Goal: Task Accomplishment & Management: Manage account settings

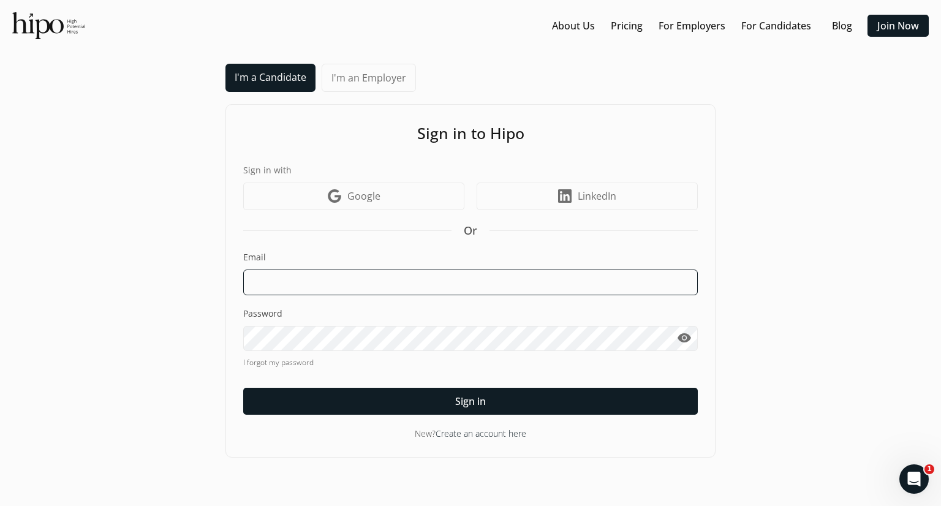
click at [497, 285] on input at bounding box center [470, 283] width 455 height 26
type input "[PERSON_NAME][EMAIL_ADDRESS][DOMAIN_NAME]"
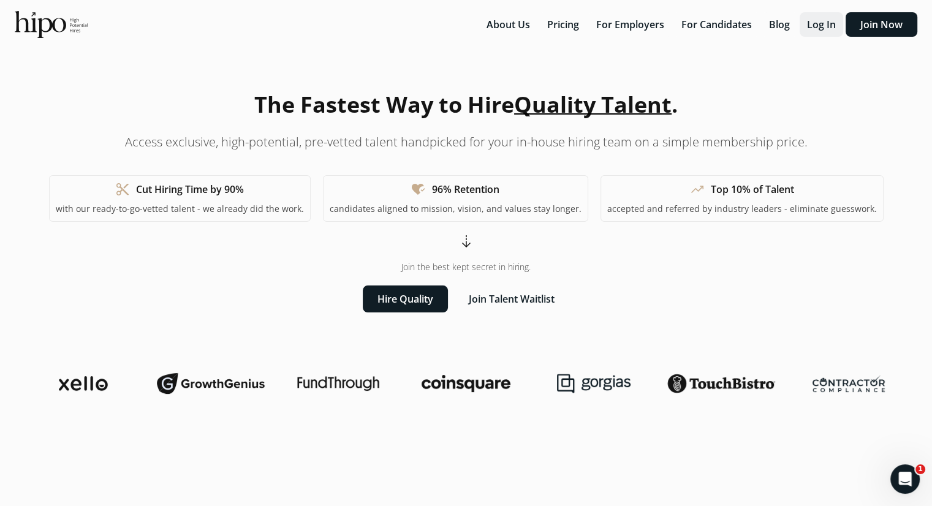
click at [834, 25] on button "Log In" at bounding box center [820, 24] width 43 height 25
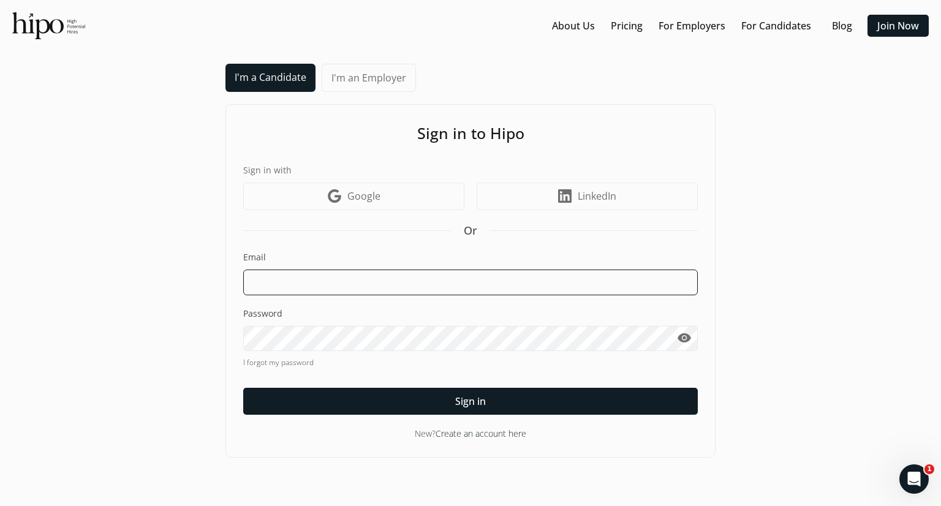
click at [407, 282] on input at bounding box center [470, 283] width 455 height 26
type input "mayur.pawar87@gmail.com"
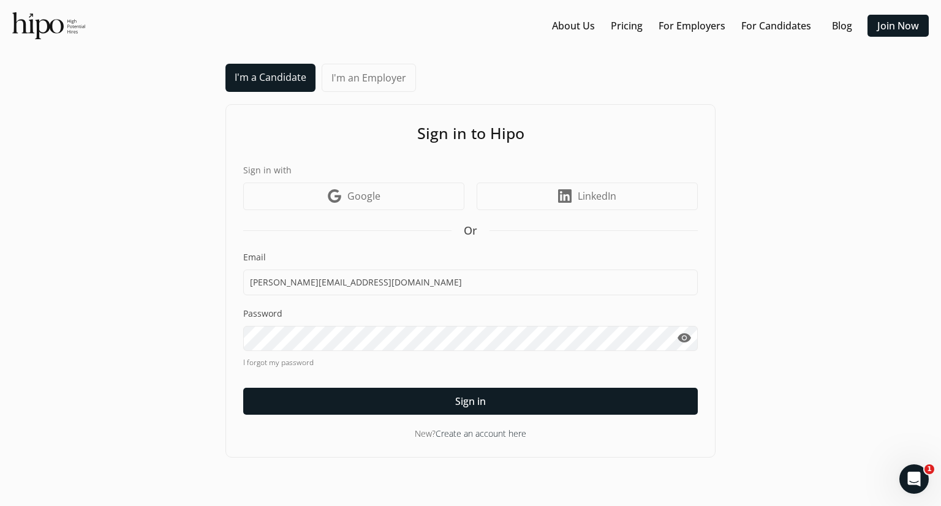
click at [278, 361] on link "I forgot my password" at bounding box center [470, 362] width 455 height 11
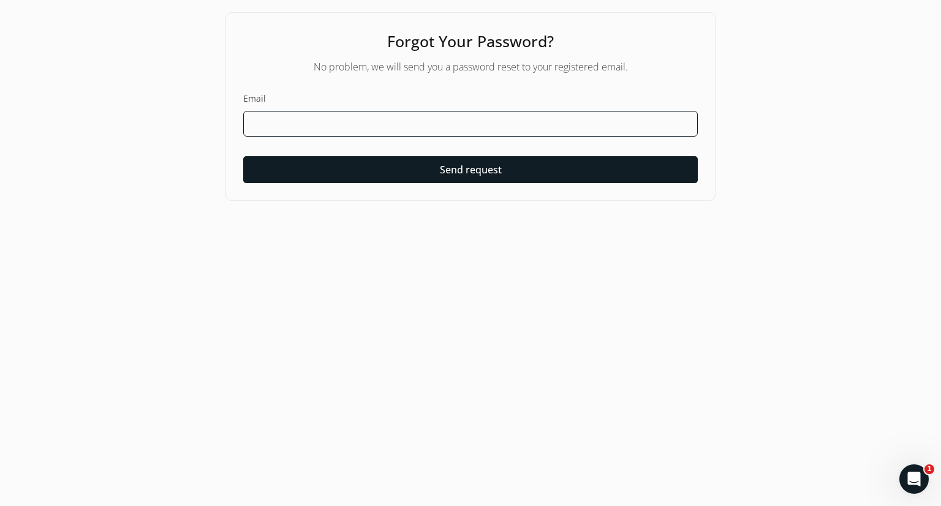
click at [333, 114] on input at bounding box center [470, 124] width 455 height 26
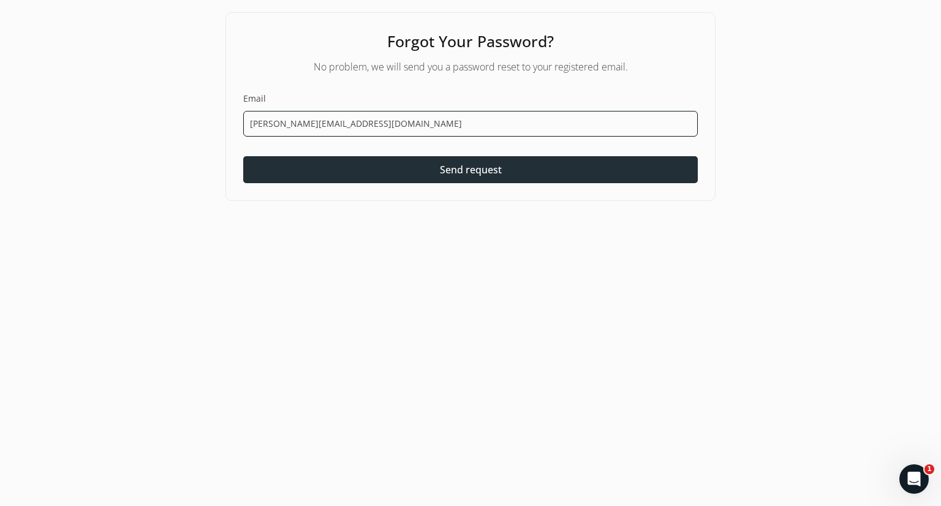
type input "mayur.pawar87@gmail.com"
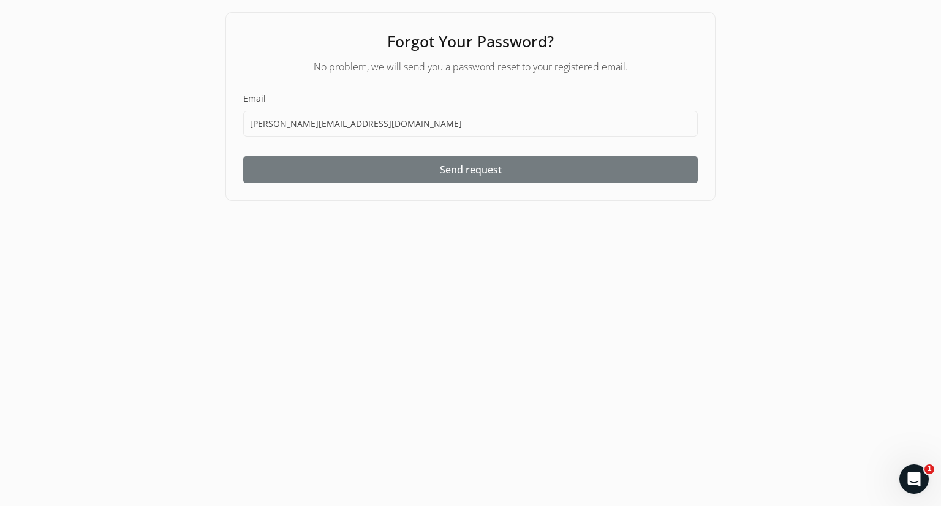
click at [419, 166] on div at bounding box center [470, 169] width 455 height 27
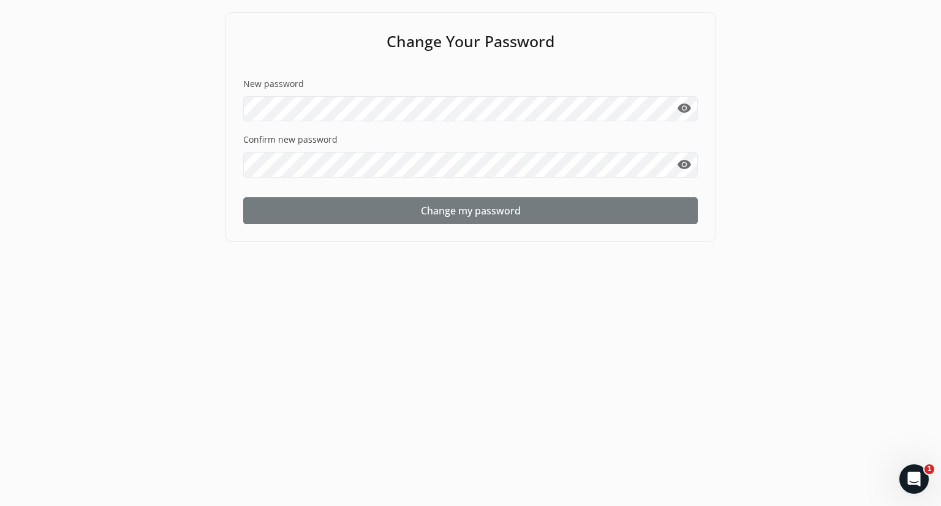
click at [447, 212] on span "Change my password" at bounding box center [471, 210] width 100 height 15
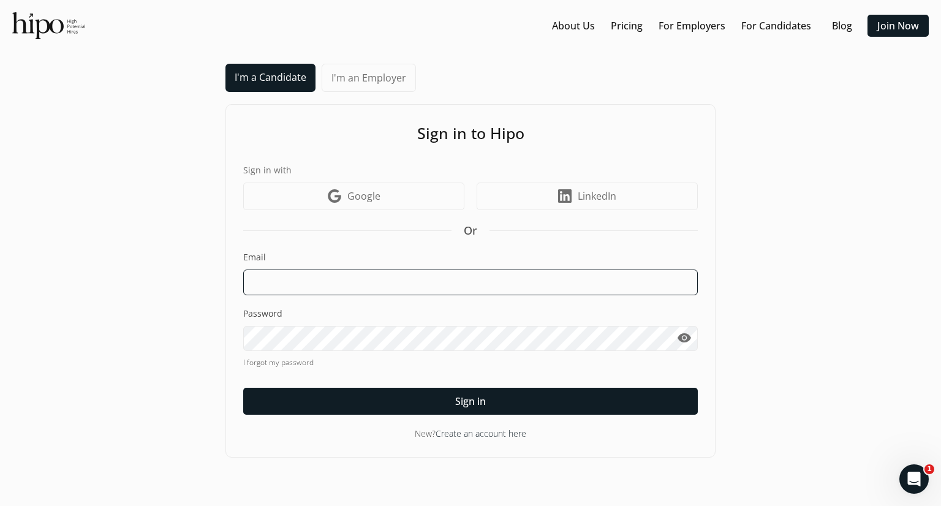
click at [448, 286] on input at bounding box center [470, 283] width 455 height 26
type input "mayur.pawar87@gmail.com"
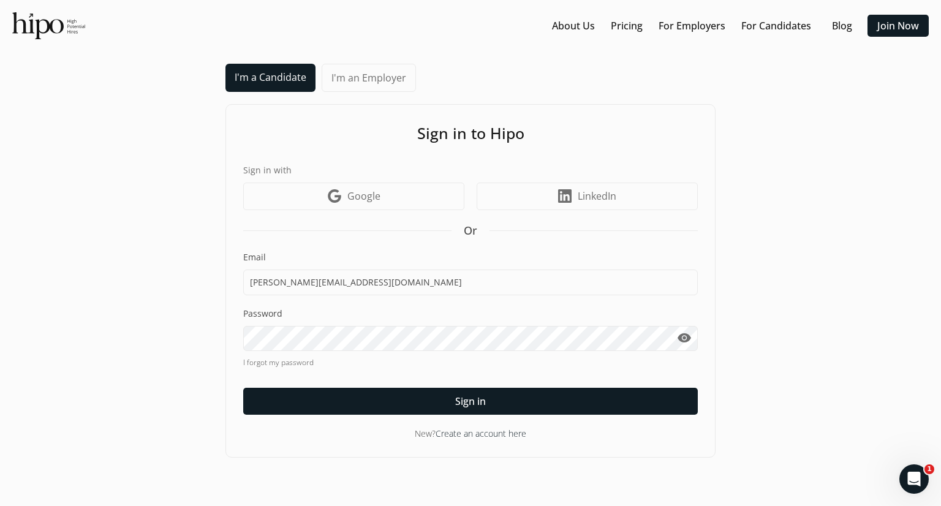
click at [688, 336] on span "visibility" at bounding box center [684, 338] width 15 height 15
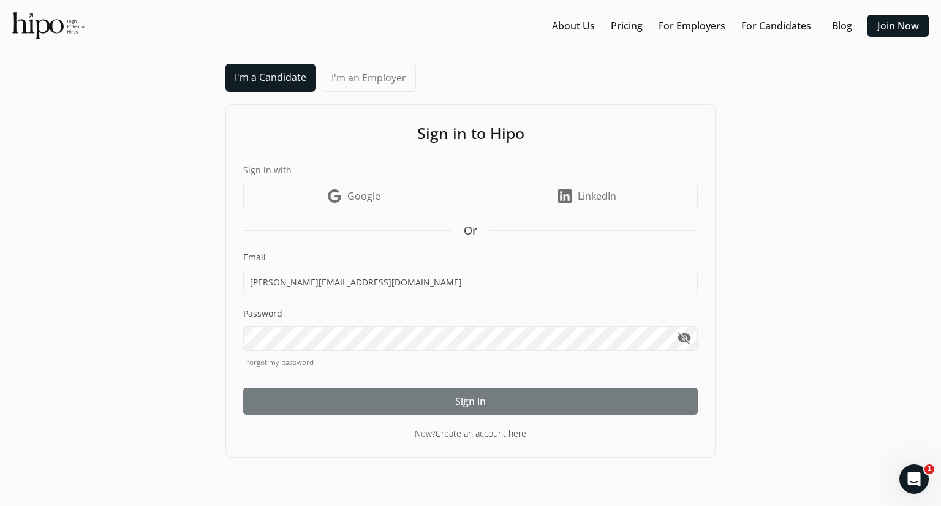
click at [499, 405] on div at bounding box center [470, 401] width 455 height 27
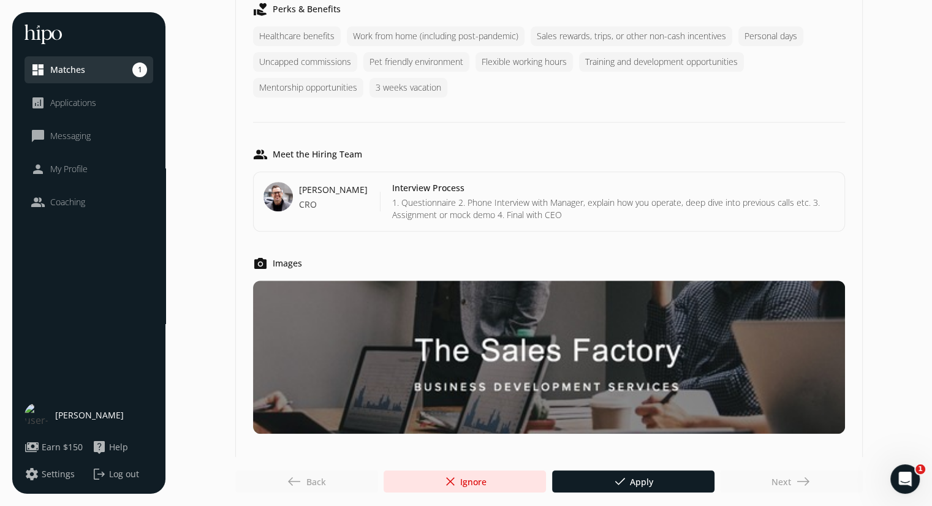
scroll to position [965, 0]
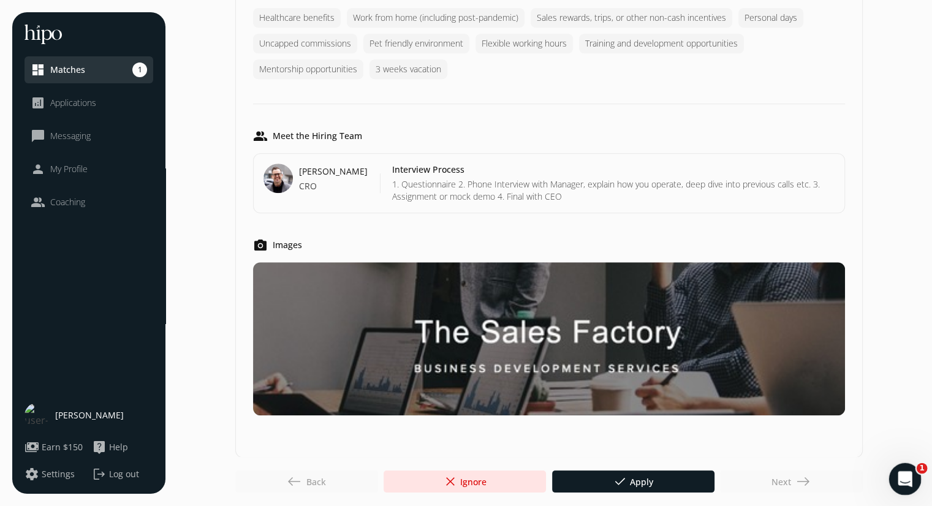
click at [892, 478] on div "Open Intercom Messenger" at bounding box center [903, 477] width 40 height 40
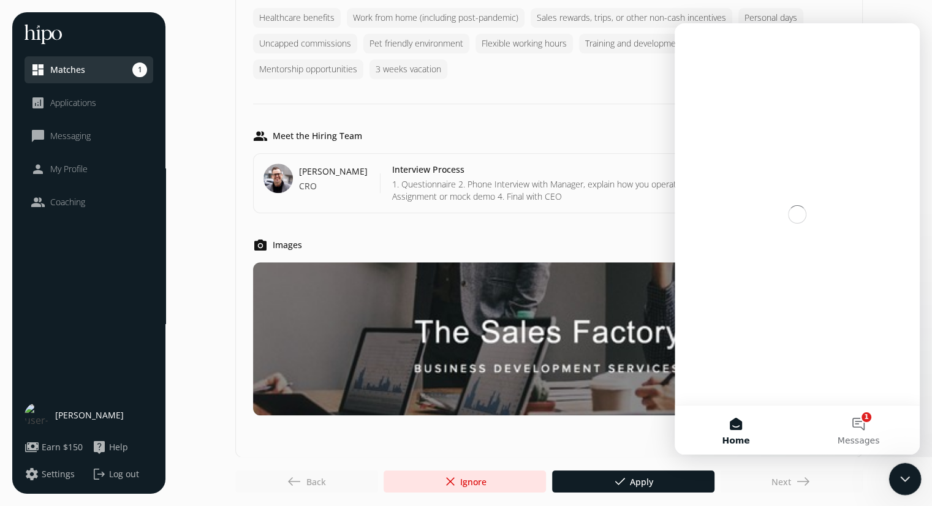
scroll to position [0, 0]
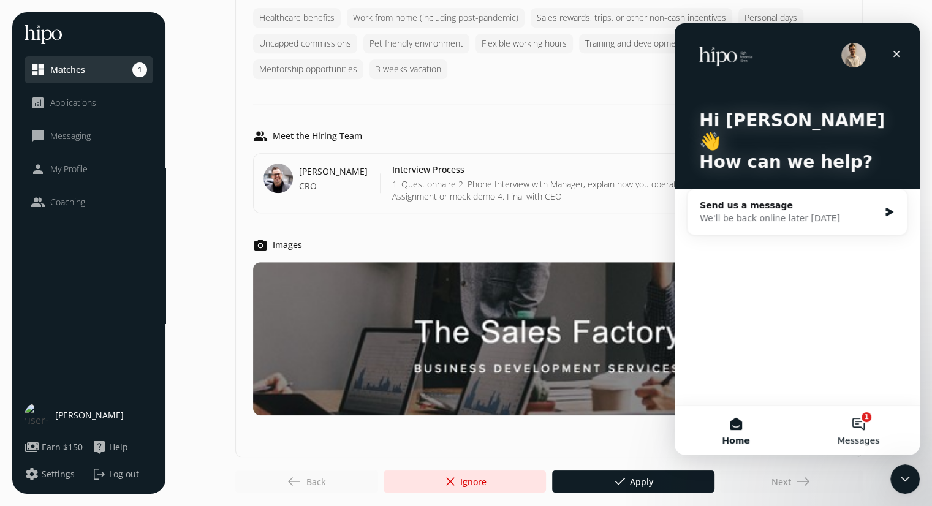
click at [862, 421] on button "1 Messages" at bounding box center [858, 430] width 123 height 49
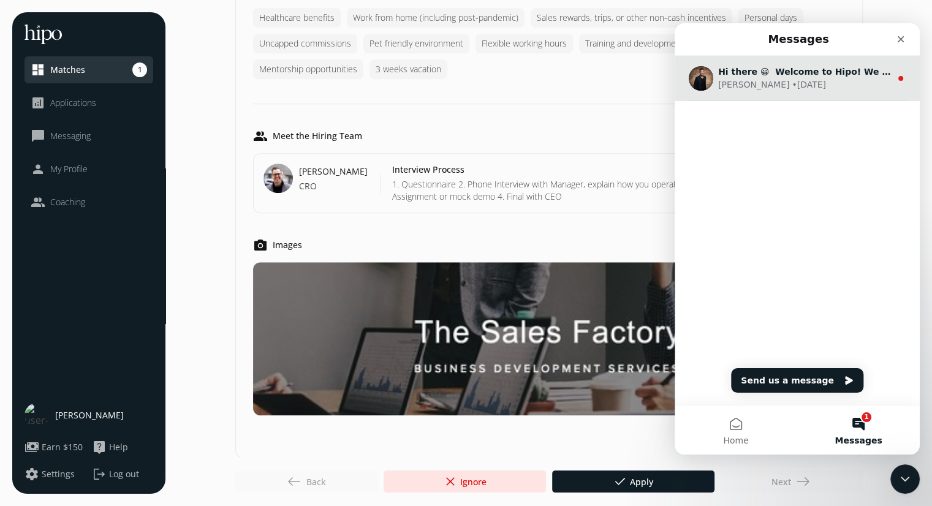
click at [798, 90] on div "Adam • 1w ago" at bounding box center [804, 84] width 173 height 13
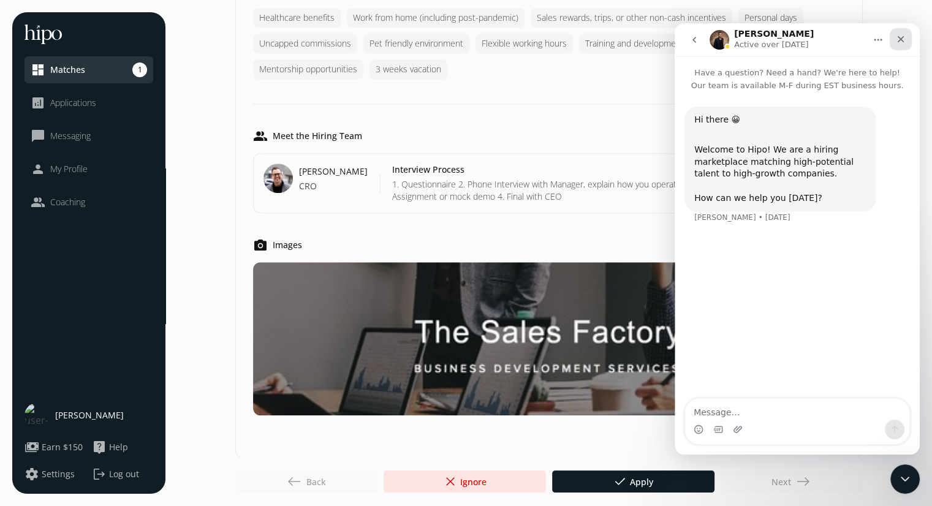
click at [899, 42] on icon "Close" at bounding box center [901, 39] width 10 height 10
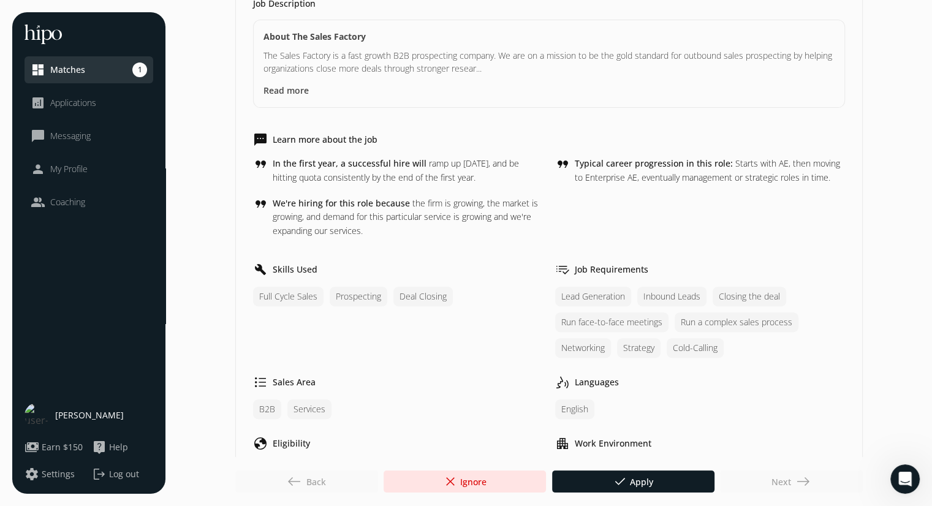
scroll to position [390, 0]
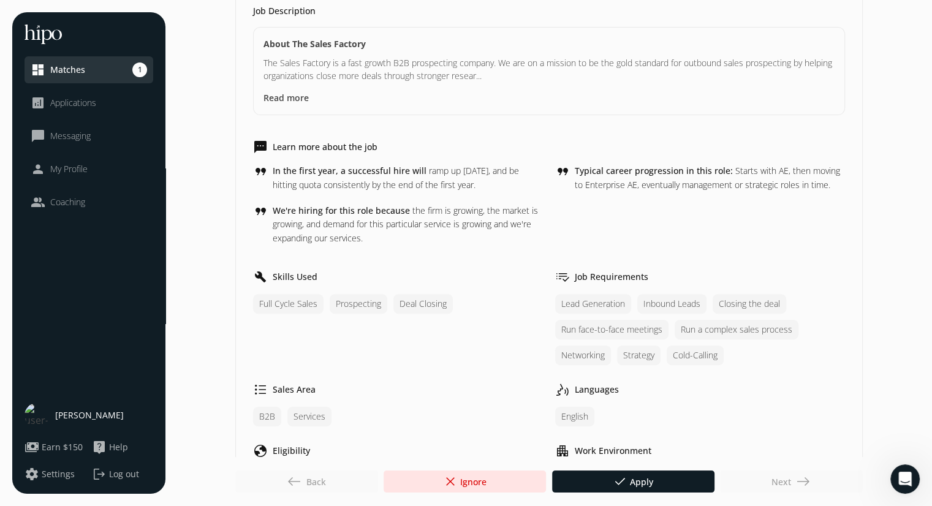
click at [58, 445] on span "Earn $150" at bounding box center [62, 447] width 41 height 12
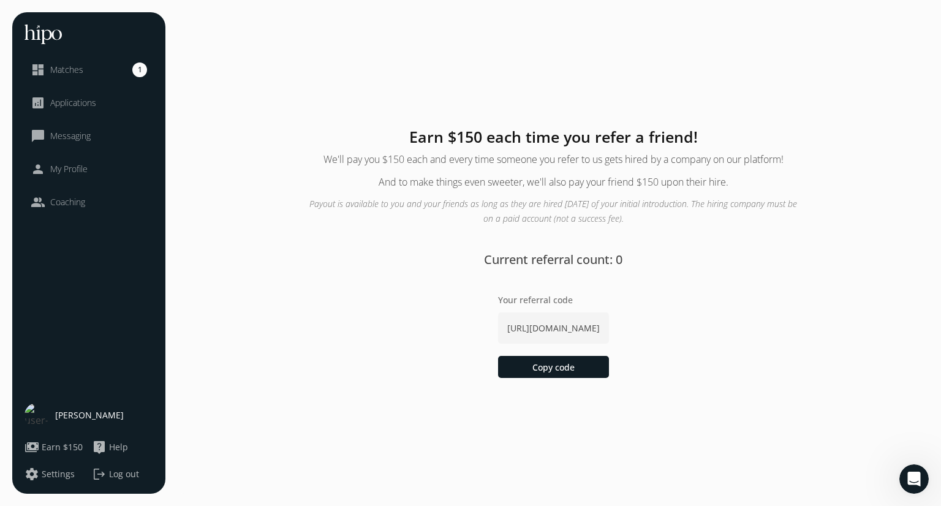
click at [68, 69] on span "Matches" at bounding box center [66, 70] width 33 height 12
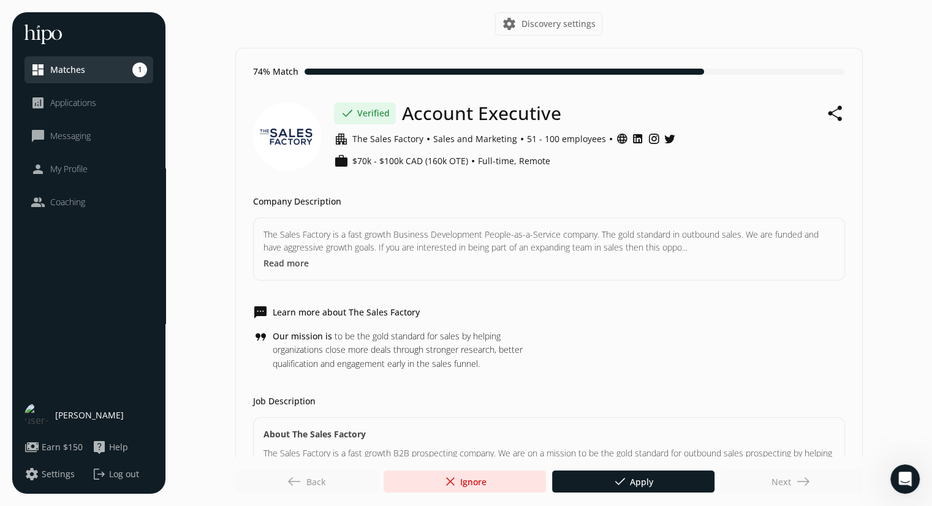
click at [648, 142] on icon at bounding box center [654, 138] width 12 height 17
click at [78, 418] on span "Mayur Pawar" at bounding box center [89, 415] width 69 height 12
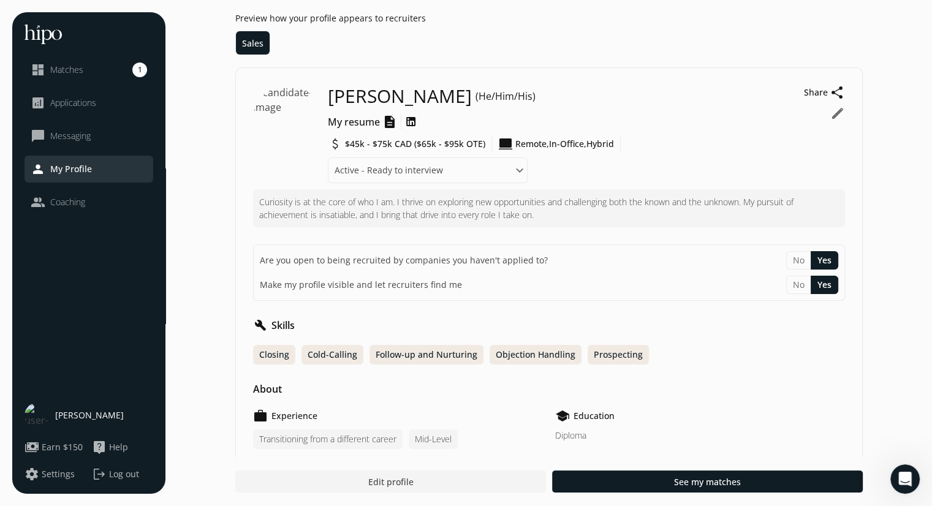
click at [41, 416] on img at bounding box center [37, 415] width 25 height 25
click at [127, 474] on span "Log out" at bounding box center [124, 474] width 30 height 12
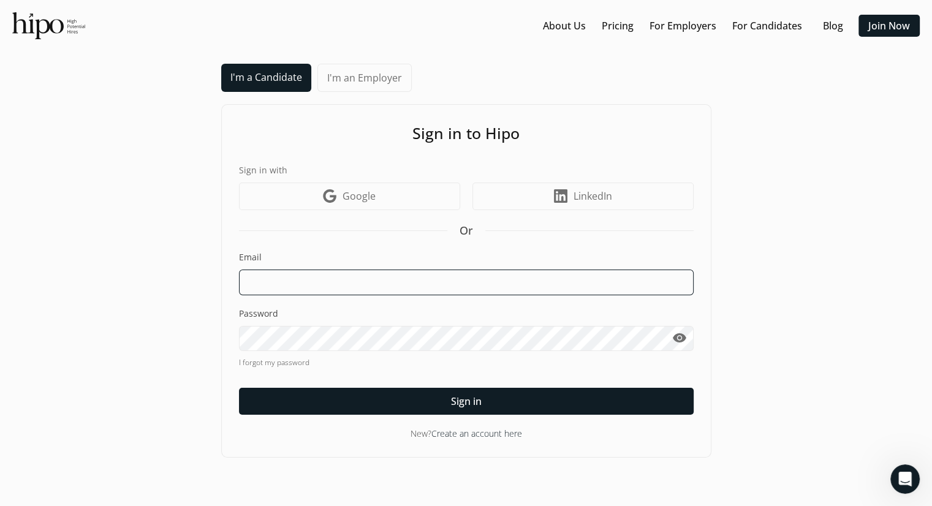
type input "mayur.pawar87@gmail.com"
